Goal: Transaction & Acquisition: Book appointment/travel/reservation

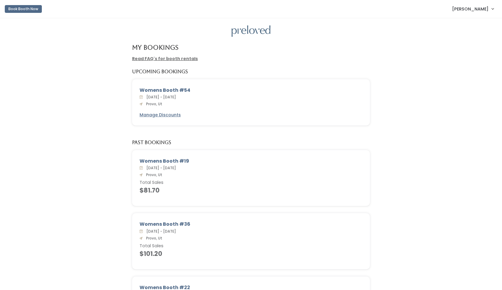
click at [28, 11] on button "Book Booth Now" at bounding box center [23, 9] width 37 height 8
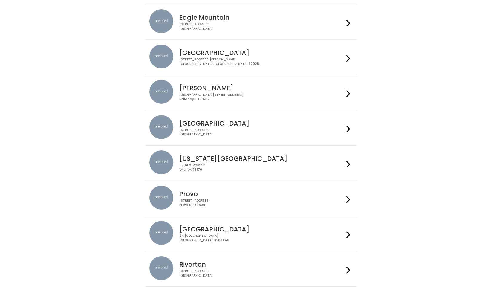
scroll to position [134, 0]
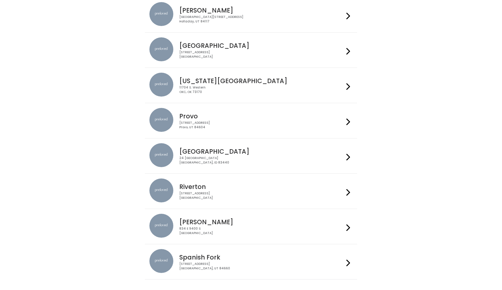
click at [230, 118] on h4 "Provo" at bounding box center [261, 116] width 164 height 7
click at [274, 121] on div "230 W Cougar Blvd Provo, UT 84604" at bounding box center [261, 125] width 164 height 9
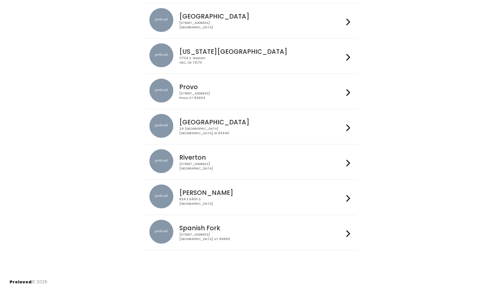
scroll to position [98, 0]
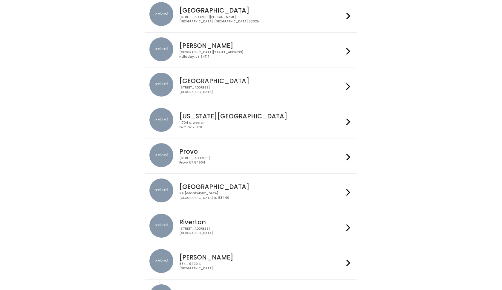
click at [258, 160] on div "230 W Cougar Blvd Provo, UT 84604" at bounding box center [261, 160] width 164 height 9
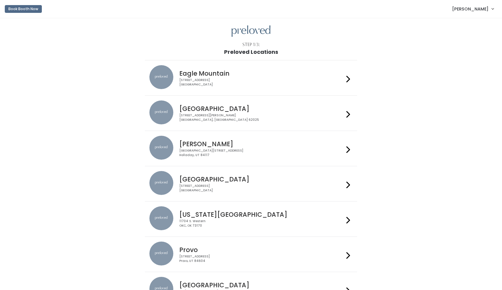
scroll to position [0, 0]
click at [251, 80] on div "4342 E Pony Express Pkwy Suite 200 Eagle Mountain, UT 84005" at bounding box center [261, 82] width 164 height 9
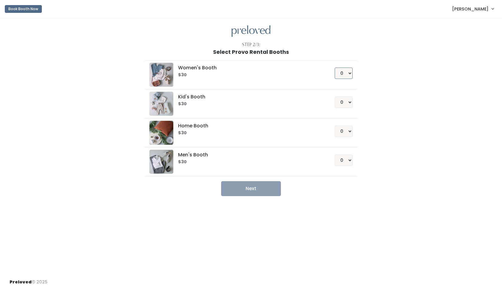
select select "1"
click at [257, 190] on button "Next" at bounding box center [251, 188] width 60 height 15
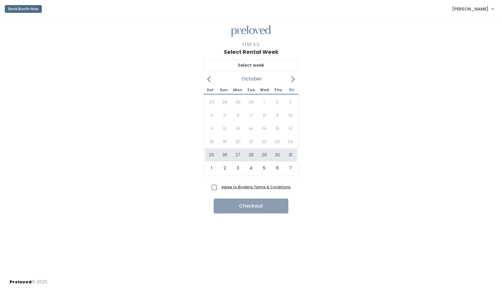
click at [208, 80] on icon at bounding box center [208, 79] width 3 height 6
click at [206, 76] on icon at bounding box center [209, 79] width 7 height 7
click at [291, 80] on icon at bounding box center [293, 79] width 7 height 7
click at [293, 81] on icon at bounding box center [293, 79] width 7 height 7
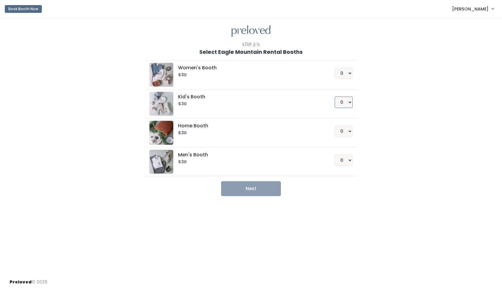
select select "1"
click at [259, 188] on button "Next" at bounding box center [251, 188] width 60 height 15
select select "1"
select select "0"
click at [269, 184] on button "Next" at bounding box center [251, 188] width 60 height 15
